Goal: Communication & Community: Answer question/provide support

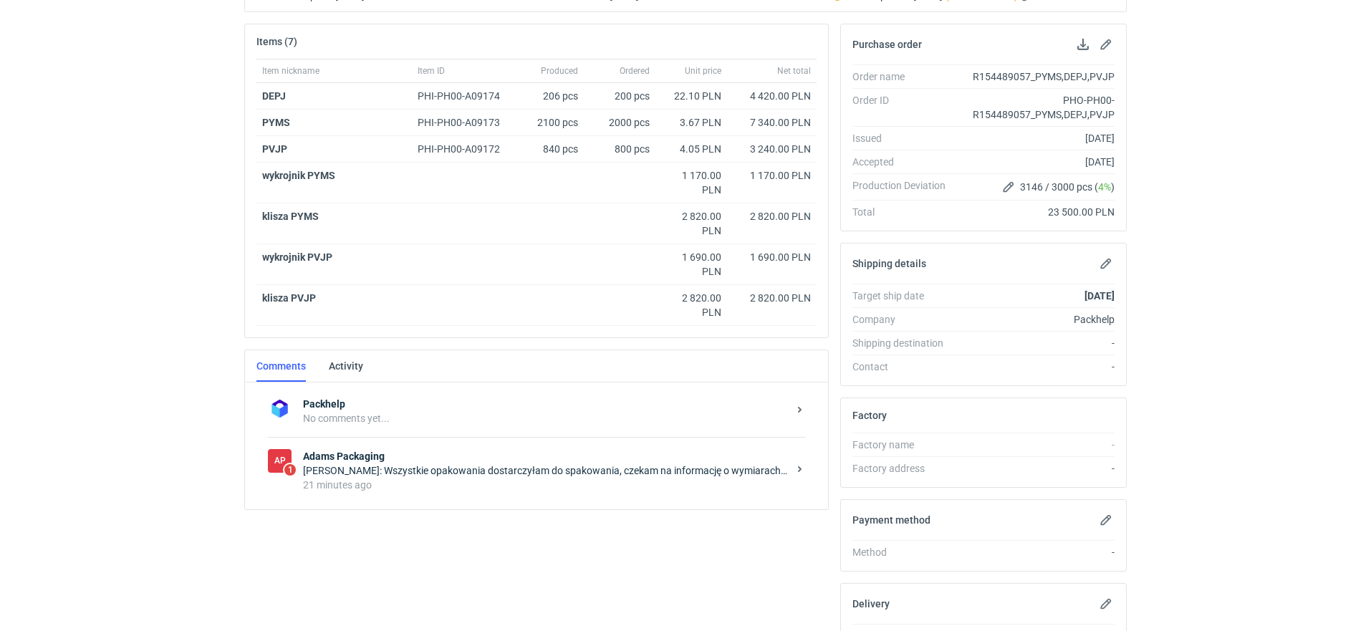
scroll to position [238, 0]
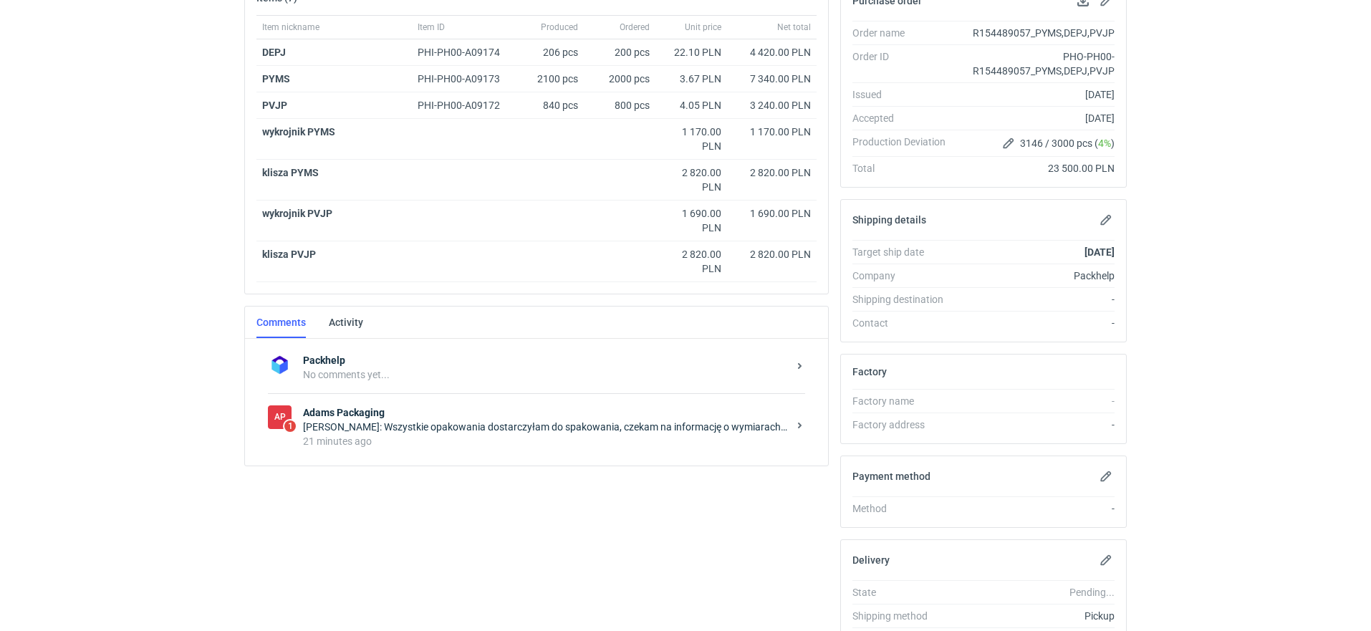
click at [417, 412] on strong "Adams Packaging" at bounding box center [545, 412] width 485 height 14
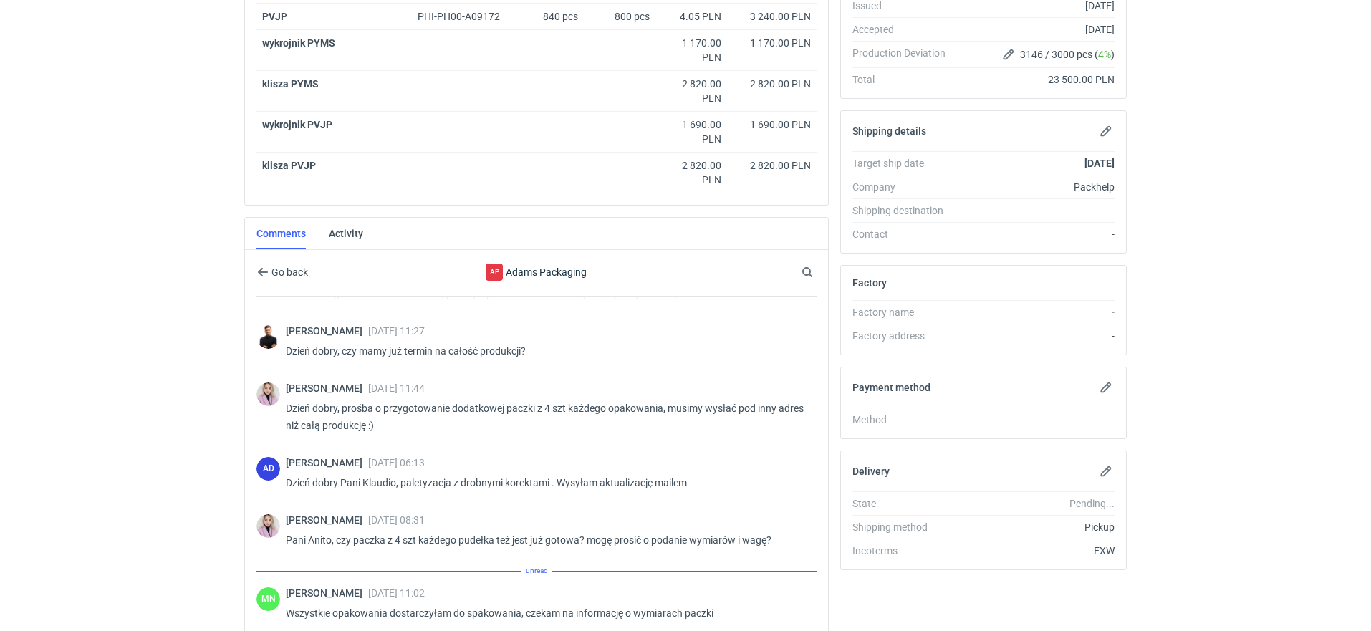
scroll to position [467, 0]
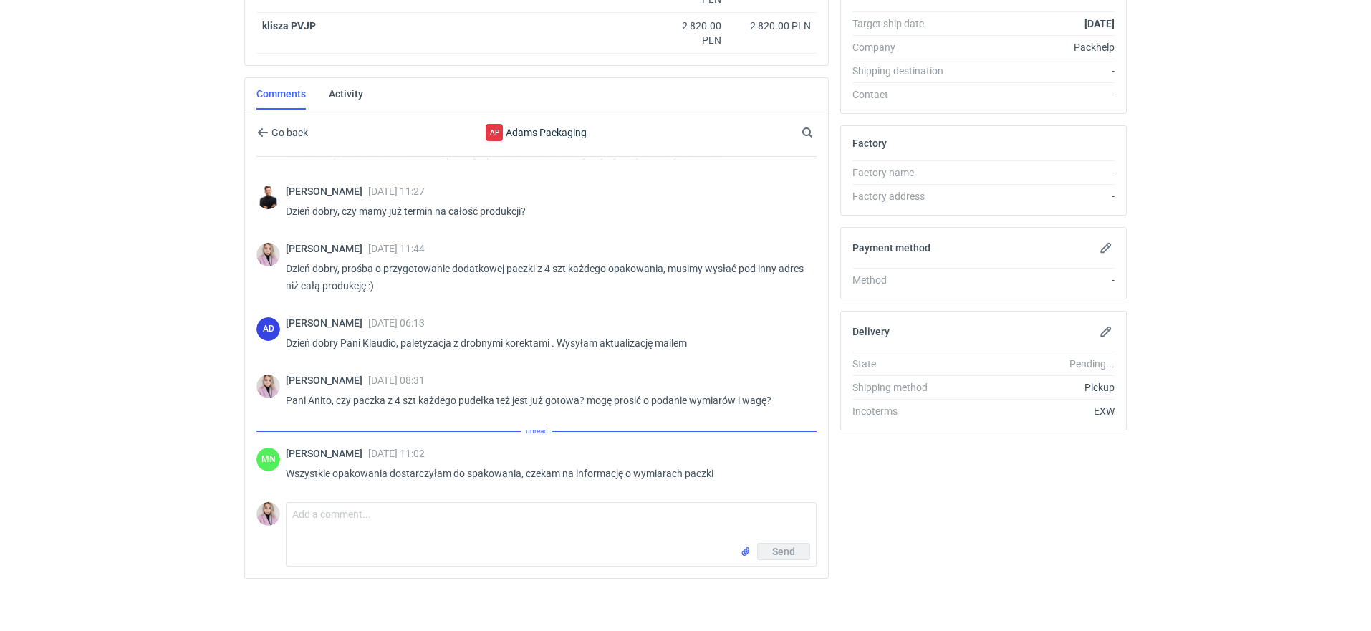
click at [350, 496] on div "Comment message Send" at bounding box center [536, 531] width 560 height 70
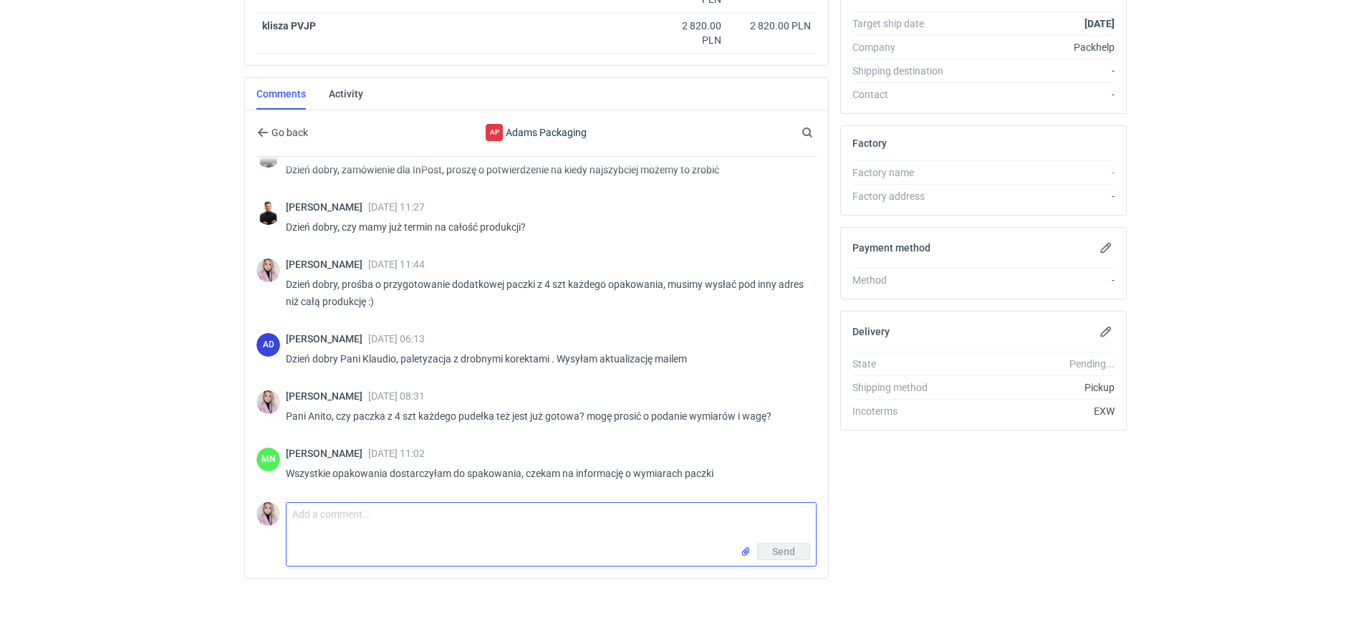
click at [311, 513] on textarea "Comment message" at bounding box center [550, 523] width 529 height 40
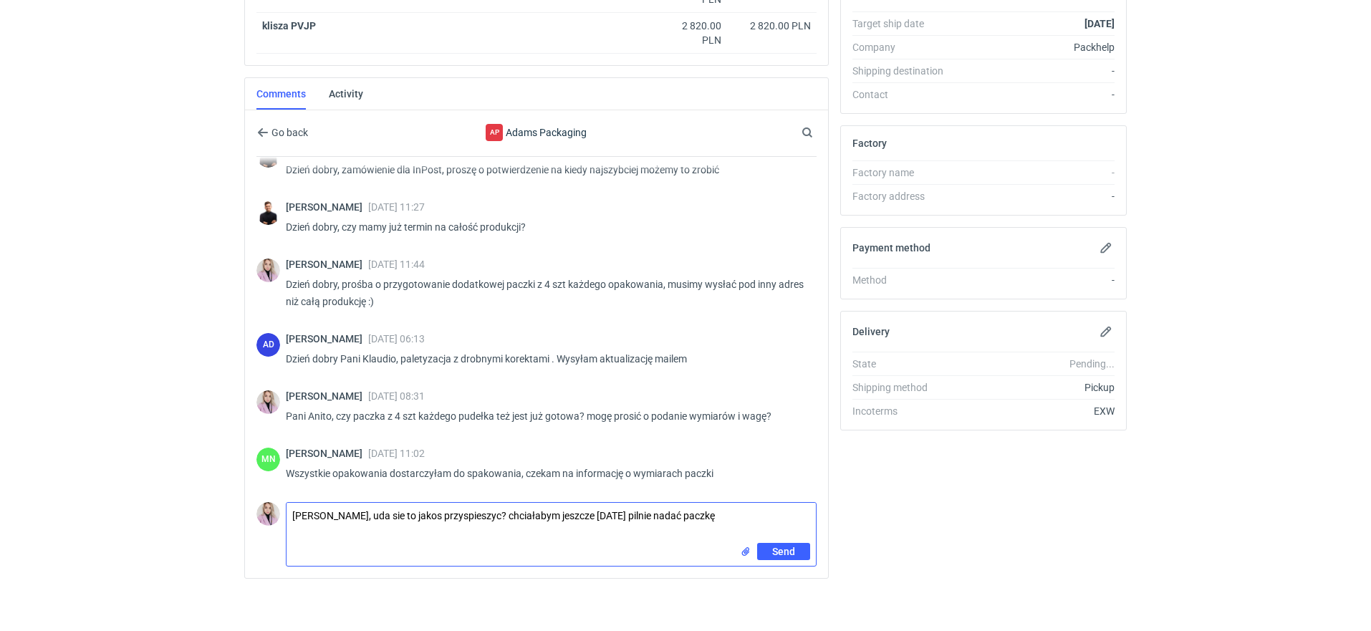
type textarea "[PERSON_NAME], uda sie to jakos przyspieszyc? chciałabym jeszcze [DATE] pilnie …"
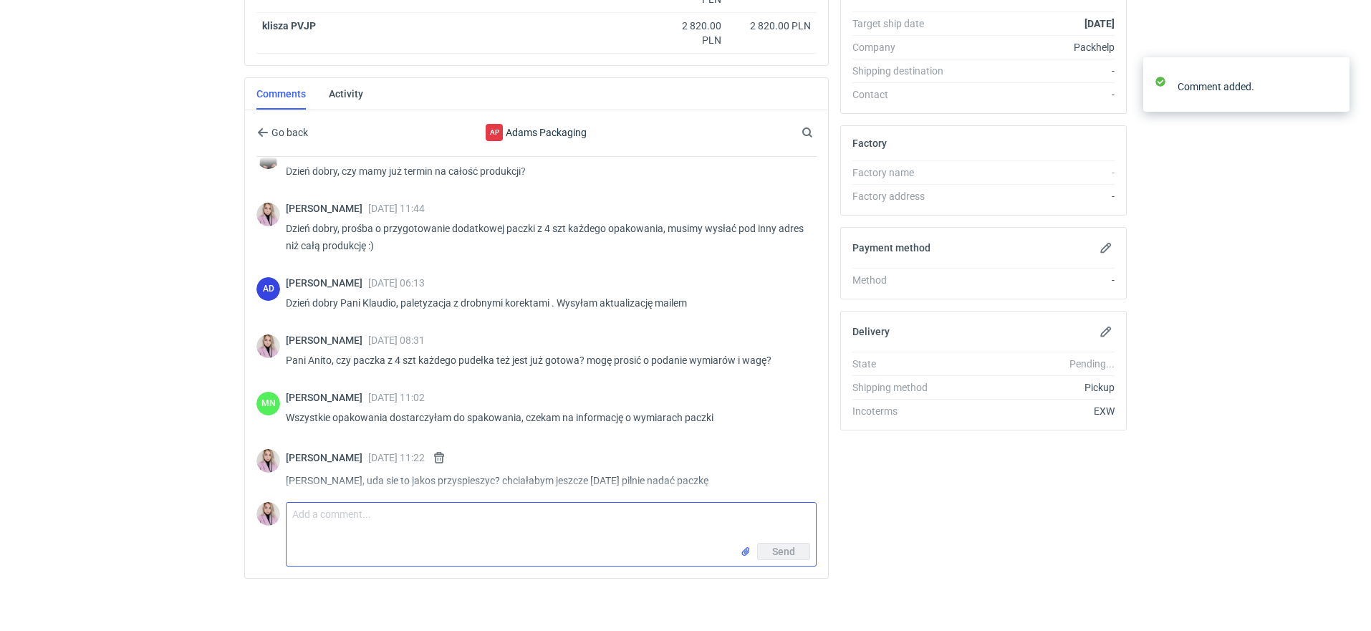
scroll to position [89, 0]
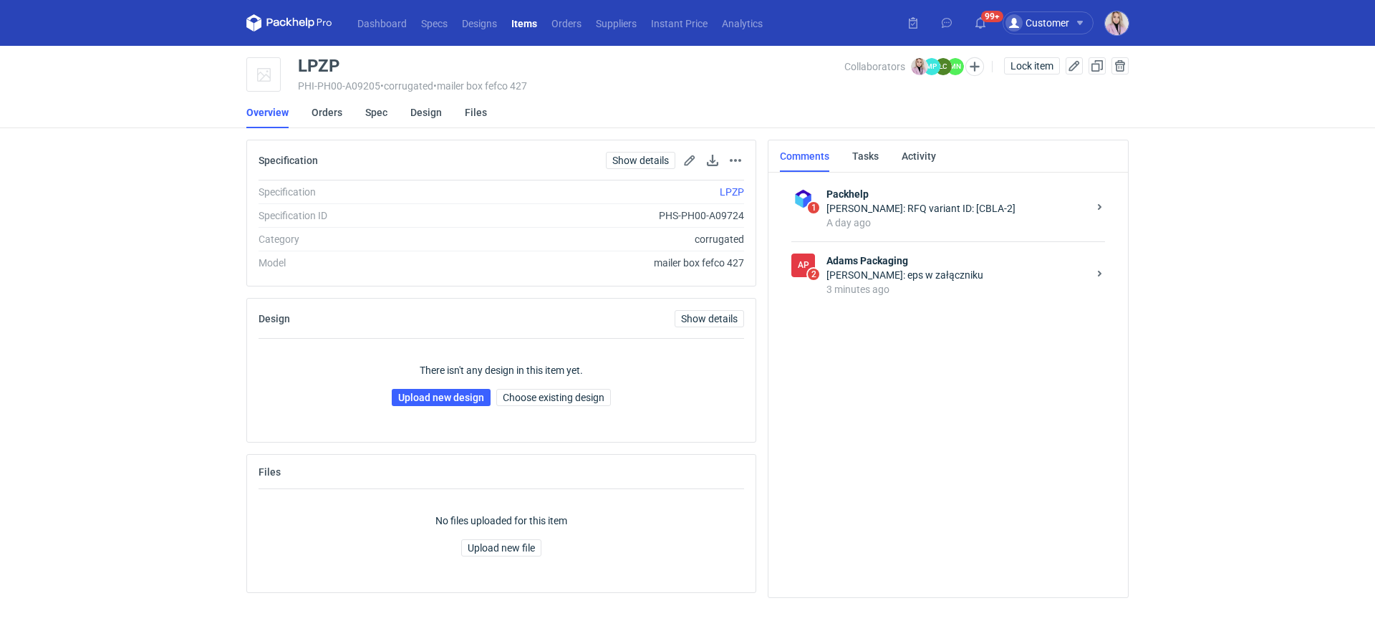
click at [913, 280] on div "Małgorzata Nowotna: eps w załączniku" at bounding box center [956, 275] width 261 height 14
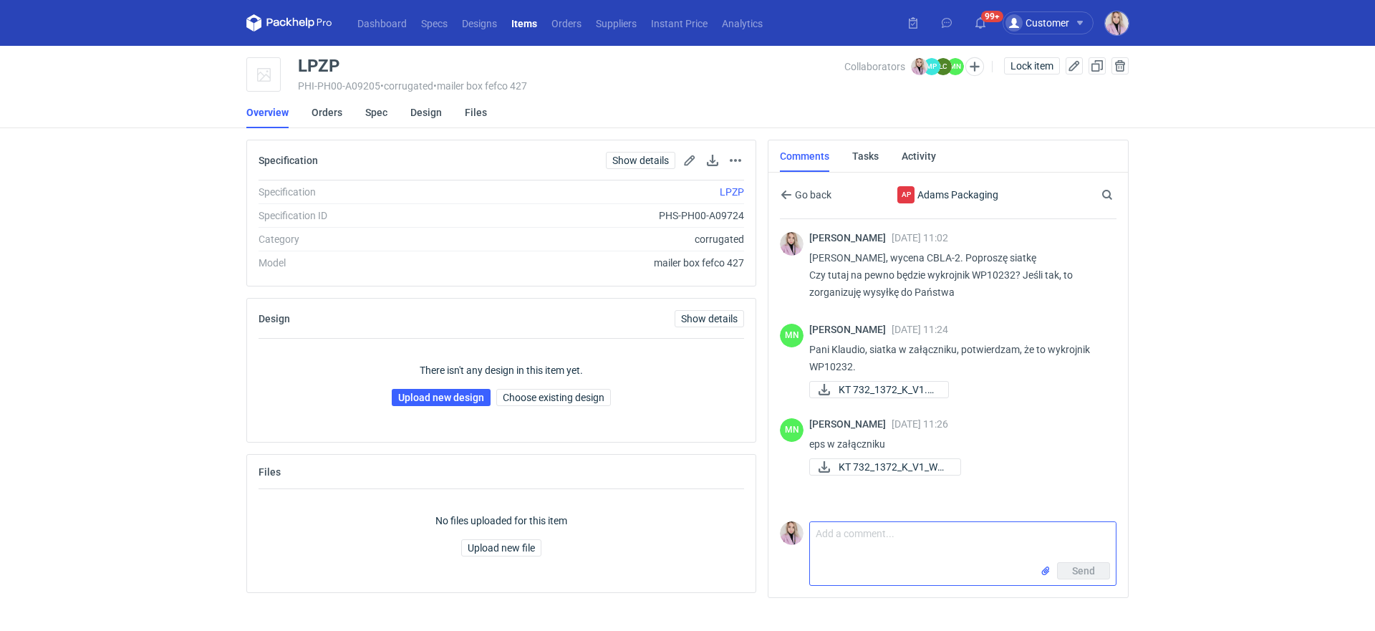
click at [854, 553] on textarea "Comment message" at bounding box center [963, 542] width 306 height 40
drag, startPoint x: 1014, startPoint y: 531, endPoint x: 968, endPoint y: 531, distance: 45.8
click at [968, 531] on textarea "Gdzie dokładnie mam nadać paczkę z w" at bounding box center [963, 542] width 306 height 40
type textarea "Gdzie dokładnie mam nadać przesyłkę z wykrojnikiem i na czyje nazwisko? :)"
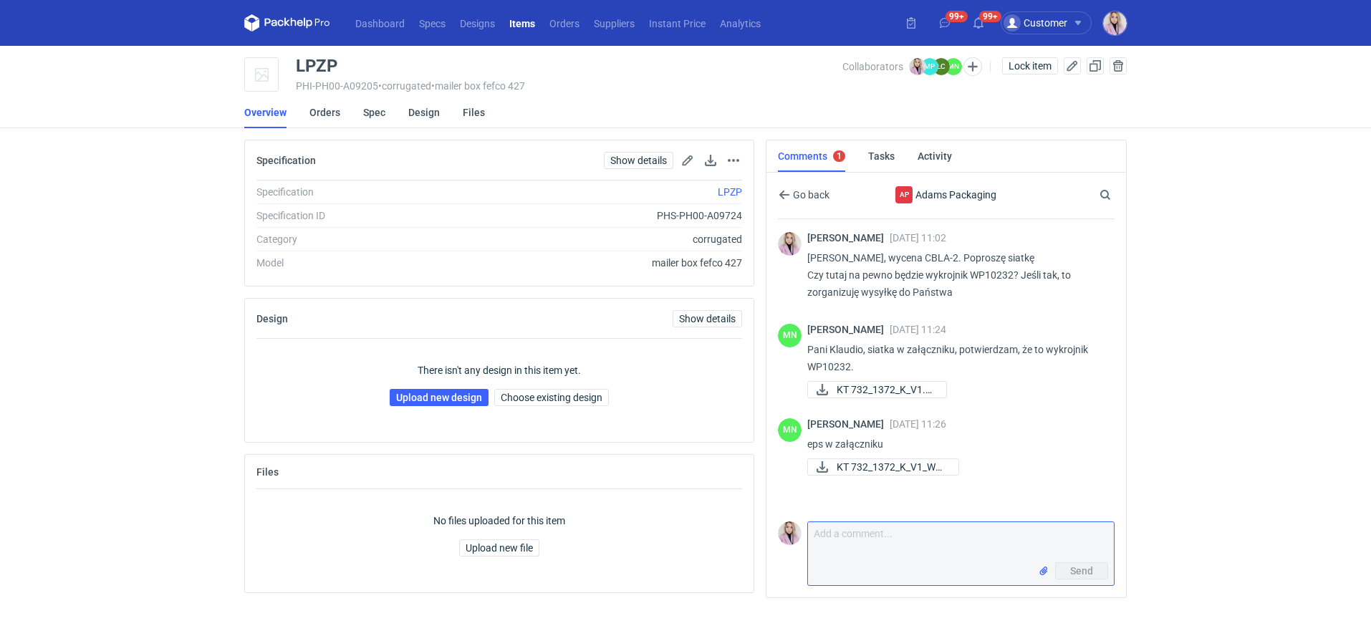
scroll to position [7, 0]
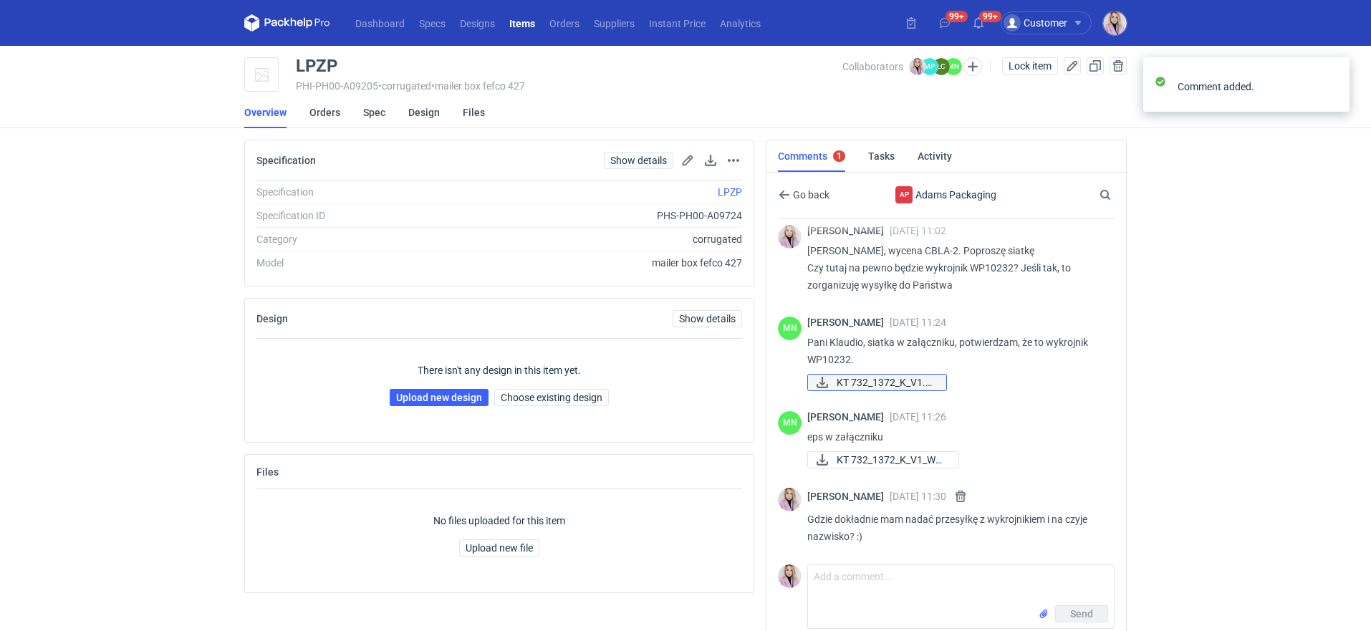
click at [871, 381] on span "KT 732_1372_K_V1.pdf" at bounding box center [885, 383] width 98 height 16
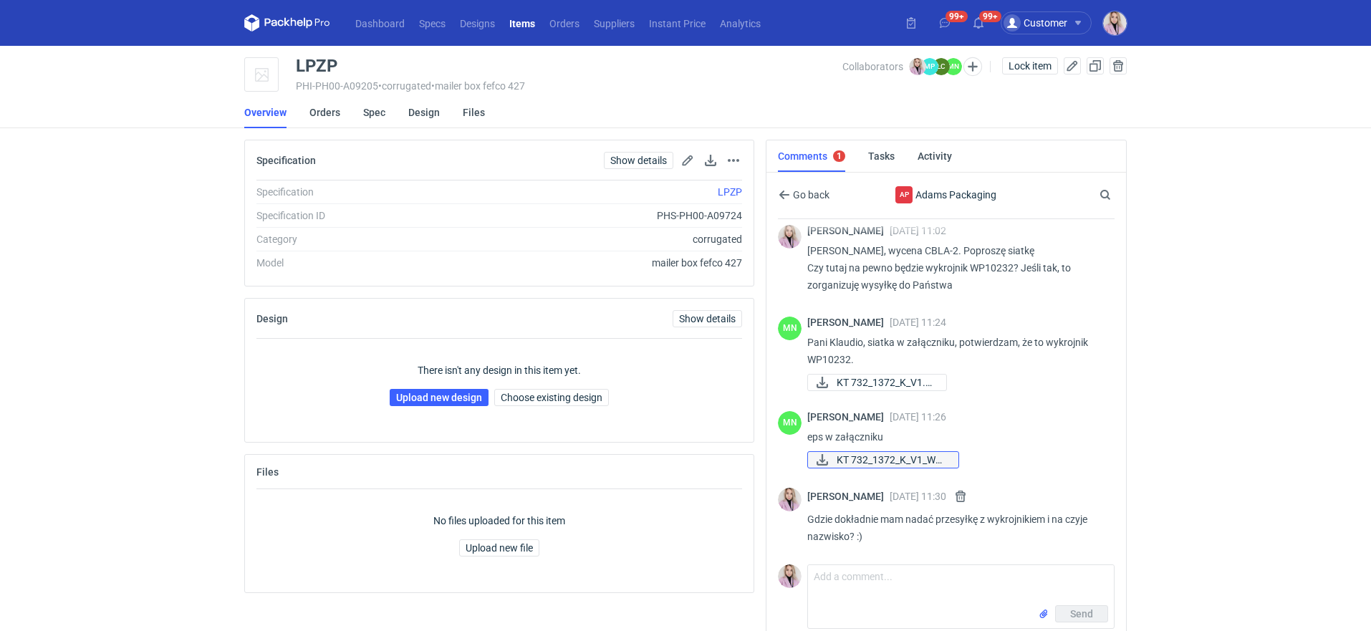
click at [869, 458] on span "KT 732_1372_K_V1_W1...." at bounding box center [891, 460] width 110 height 16
click at [309, 66] on div "LPZP" at bounding box center [317, 65] width 42 height 17
copy div "LPZP"
